Goal: Task Accomplishment & Management: Manage account settings

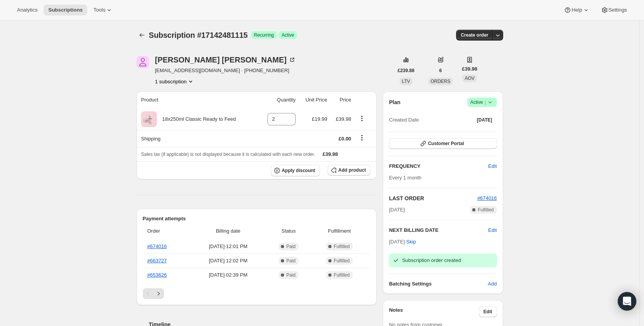
scroll to position [125, 0]
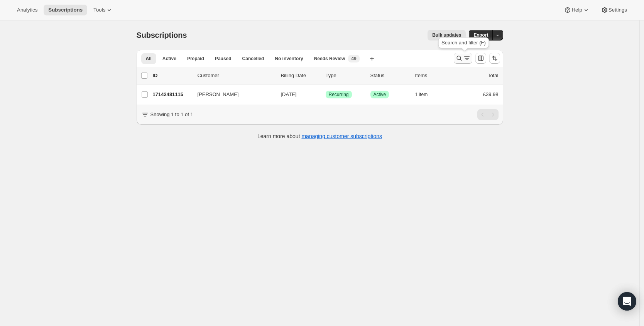
click at [457, 57] on button "Search and filter results" at bounding box center [463, 58] width 19 height 11
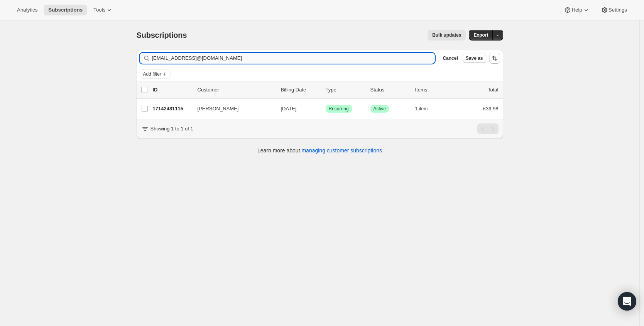
click at [272, 58] on input "[EMAIL_ADDRESS]@[DOMAIN_NAME]" at bounding box center [293, 58] width 283 height 11
click at [271, 58] on input "[EMAIL_ADDRESS]@[DOMAIN_NAME]" at bounding box center [293, 58] width 283 height 11
type input "[PERSON_NAME][EMAIL_ADDRESS][DOMAIN_NAME]"
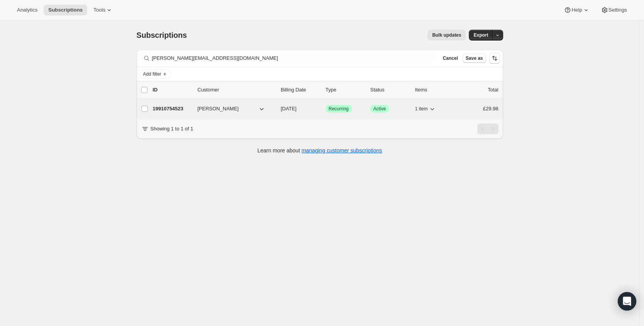
click at [171, 109] on p "19910754523" at bounding box center [172, 109] width 39 height 8
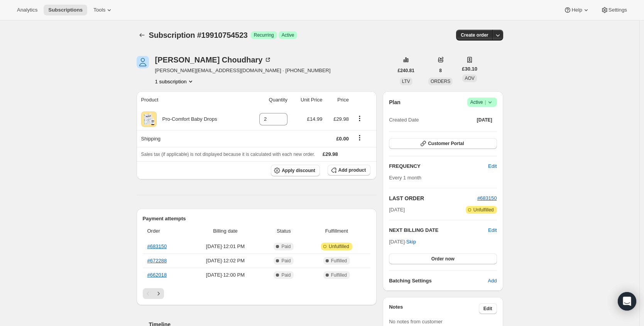
click at [491, 104] on icon at bounding box center [490, 102] width 8 height 8
click at [473, 130] on span "Cancel subscription" at bounding box center [482, 131] width 44 height 6
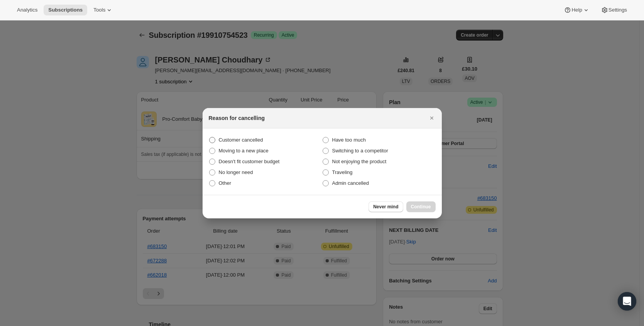
click at [257, 135] on label "Customer cancelled" at bounding box center [265, 140] width 113 height 11
click at [210, 137] on input "Customer cancelled" at bounding box center [209, 137] width 0 height 0
radio input "true"
click at [430, 207] on span "Continue" at bounding box center [421, 207] width 20 height 6
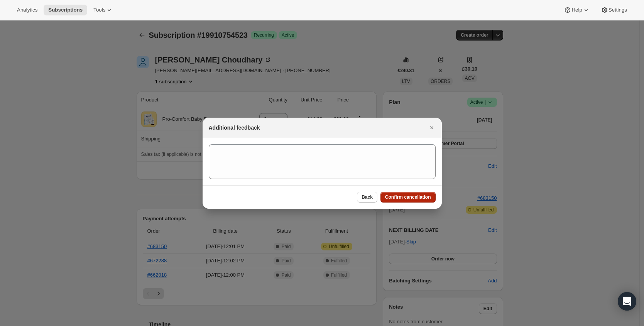
click at [417, 202] on button "Confirm cancellation" at bounding box center [408, 197] width 55 height 11
